Goal: Information Seeking & Learning: Find specific fact

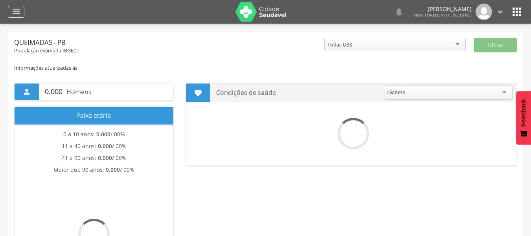
click at [17, 11] on icon "" at bounding box center [15, 11] width 9 height 9
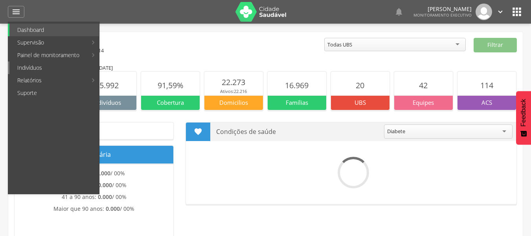
click at [33, 67] on link "Indivíduos" at bounding box center [54, 67] width 90 height 13
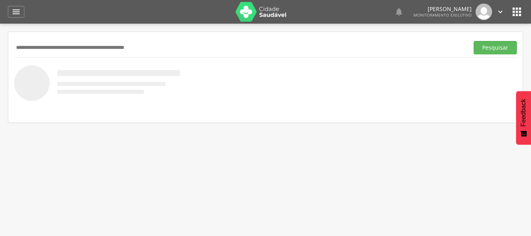
click at [54, 49] on input "text" at bounding box center [240, 47] width 452 height 13
type input "**********"
click at [505, 45] on button "Pesquisar" at bounding box center [495, 47] width 43 height 13
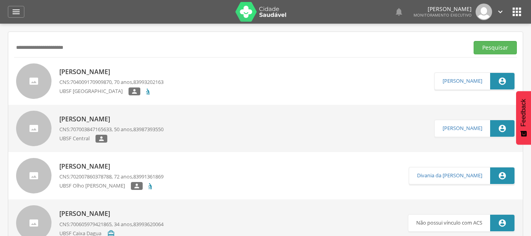
click at [118, 69] on p "[PERSON_NAME]" at bounding box center [111, 71] width 104 height 9
type input "**********"
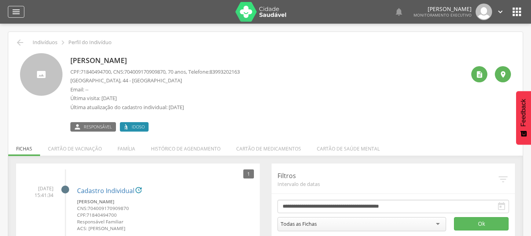
click at [12, 13] on icon "" at bounding box center [15, 11] width 9 height 9
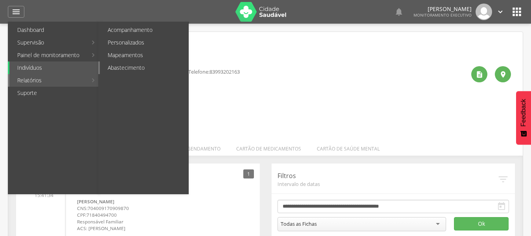
click at [113, 71] on link "Abastecimento" at bounding box center [144, 67] width 89 height 13
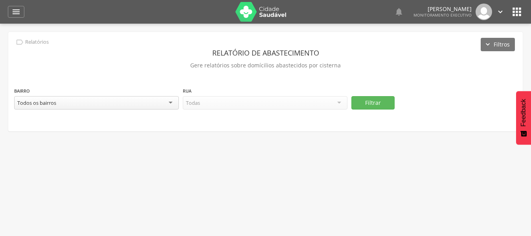
click at [172, 104] on div "Todos os bairros" at bounding box center [96, 102] width 165 height 13
click at [338, 100] on div "Todas as ruas" at bounding box center [265, 102] width 165 height 13
click at [363, 99] on button "Filtrar" at bounding box center [373, 102] width 43 height 13
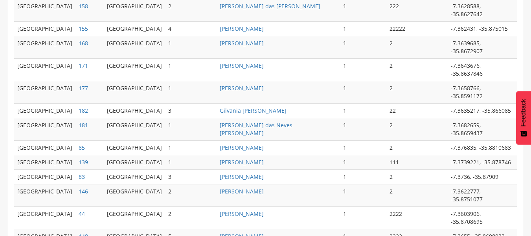
scroll to position [354, 0]
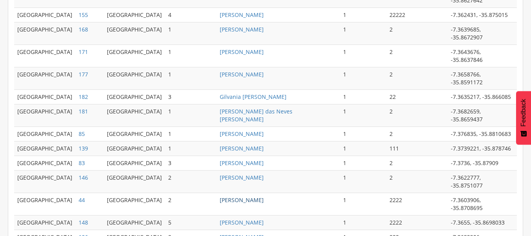
click at [232, 196] on link "[PERSON_NAME]" at bounding box center [242, 199] width 44 height 7
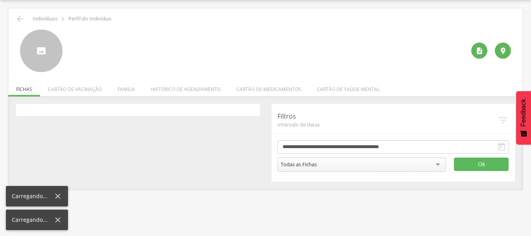
scroll to position [24, 0]
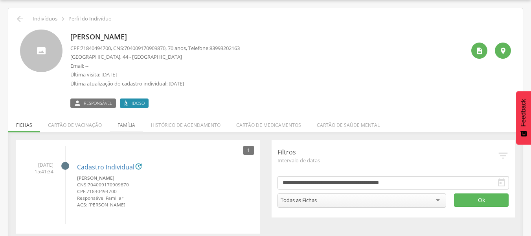
click at [123, 127] on li "Família" at bounding box center [126, 123] width 33 height 18
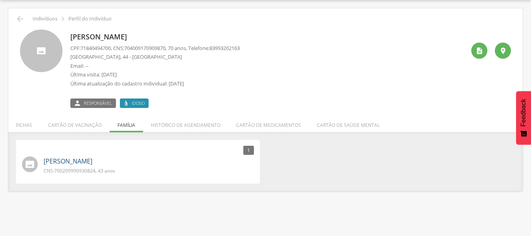
click at [79, 160] on link "[PERSON_NAME]" at bounding box center [68, 161] width 49 height 9
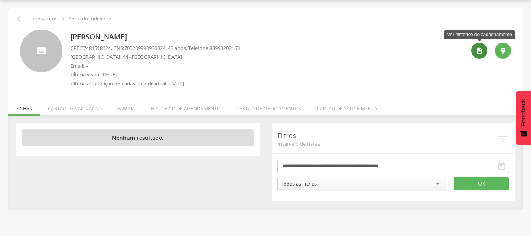
click at [473, 48] on div "" at bounding box center [480, 50] width 16 height 16
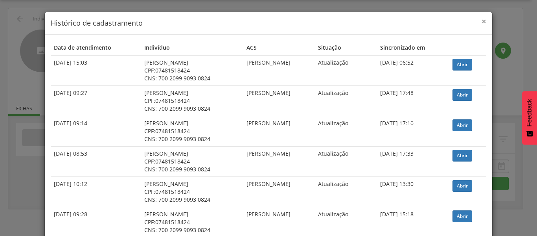
click at [482, 22] on span "×" at bounding box center [484, 21] width 5 height 11
